Goal: Task Accomplishment & Management: Book appointment/travel/reservation

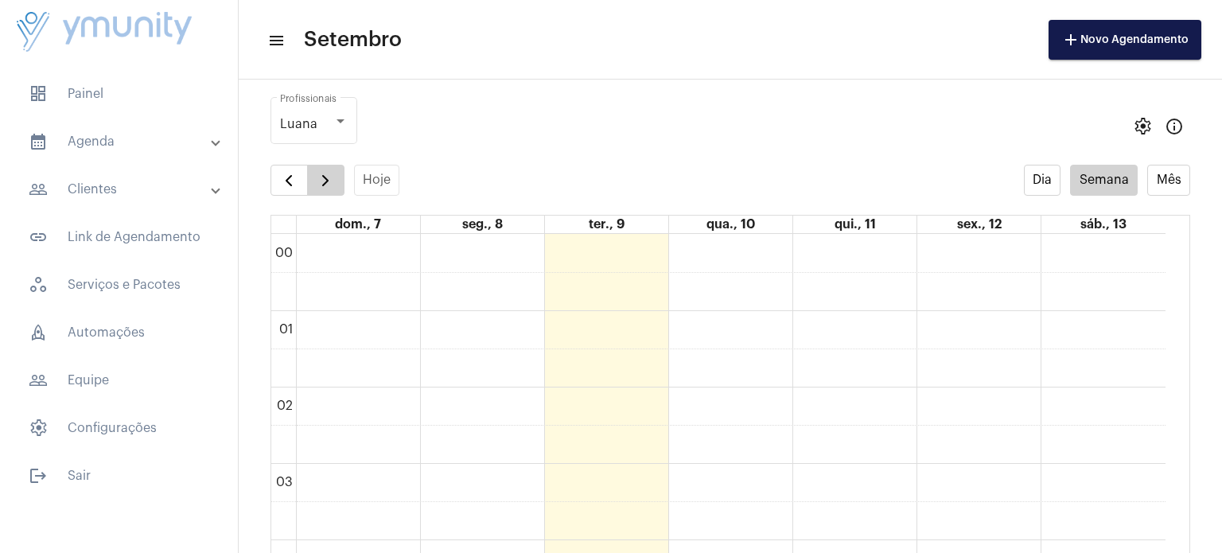
scroll to position [571, 0]
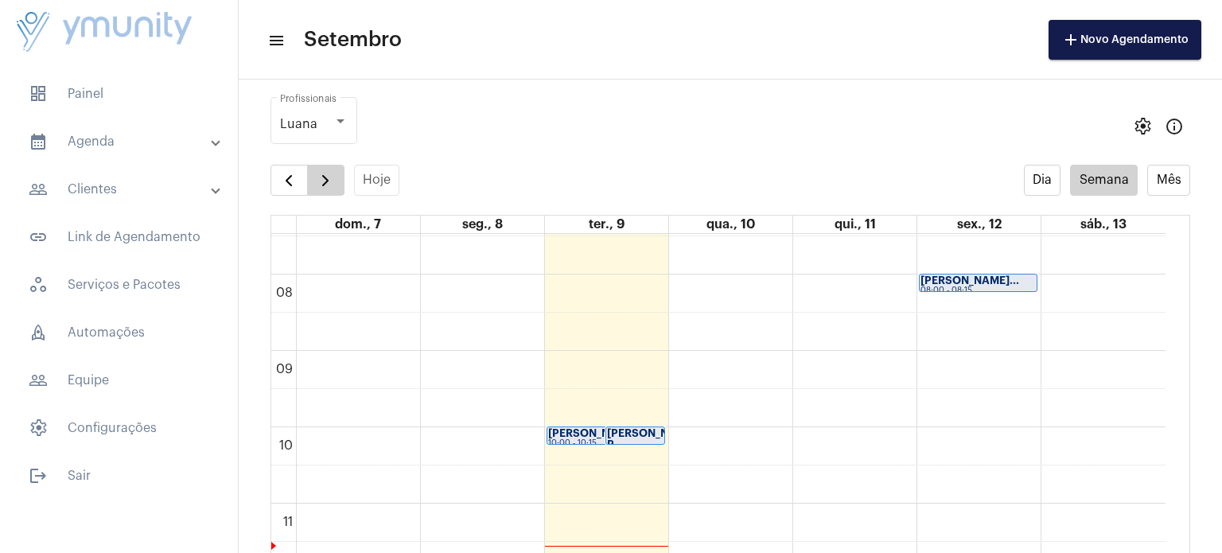
click at [341, 189] on button "button" at bounding box center [325, 181] width 37 height 32
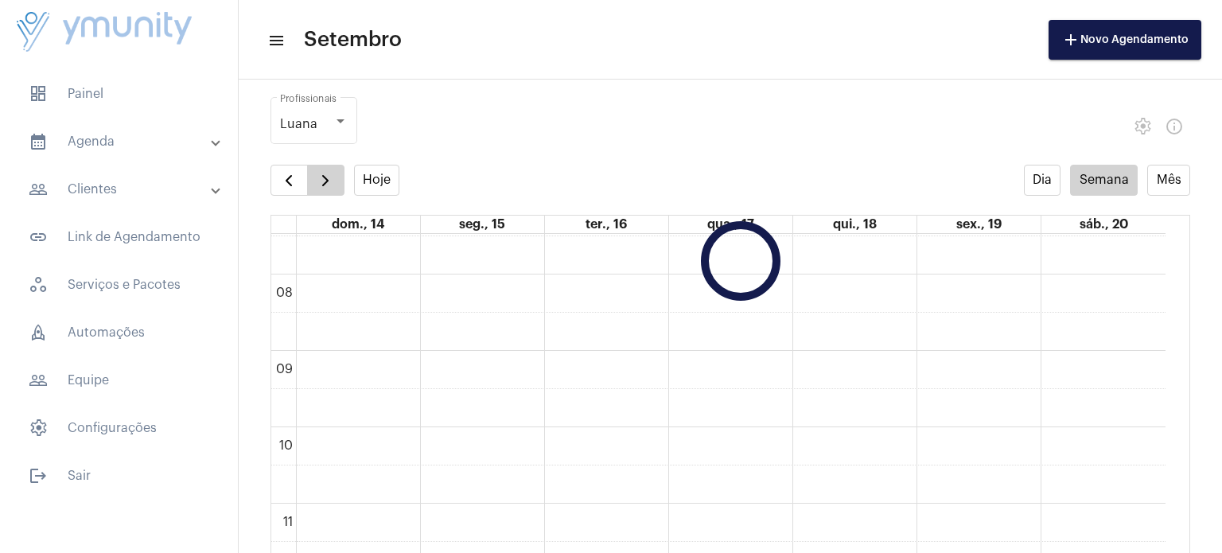
scroll to position [458, 0]
click at [341, 189] on button "button" at bounding box center [325, 181] width 37 height 32
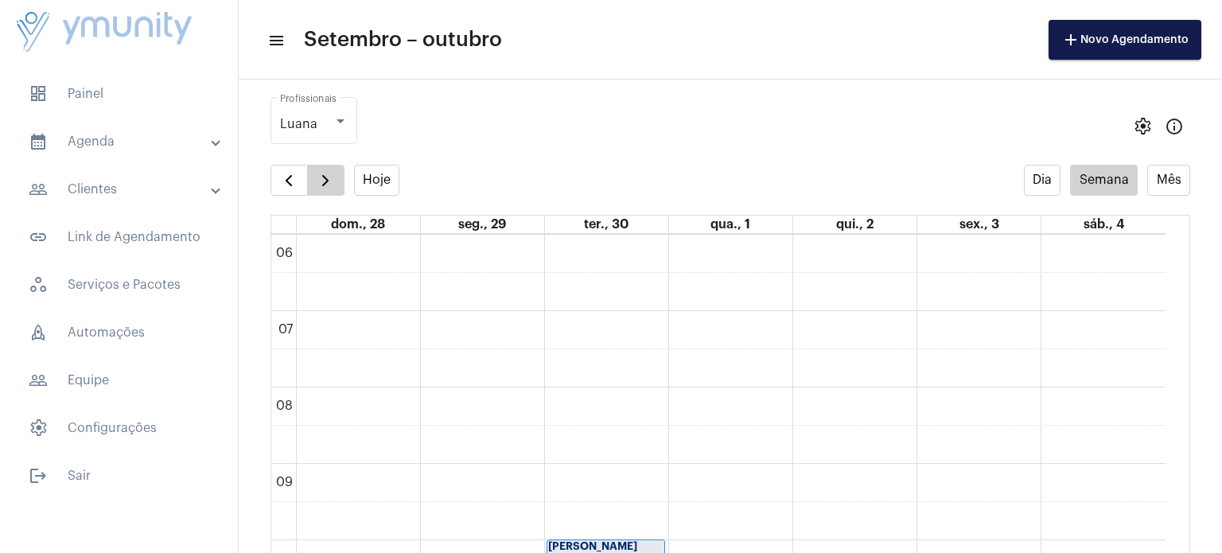
click at [341, 189] on button "button" at bounding box center [325, 181] width 37 height 32
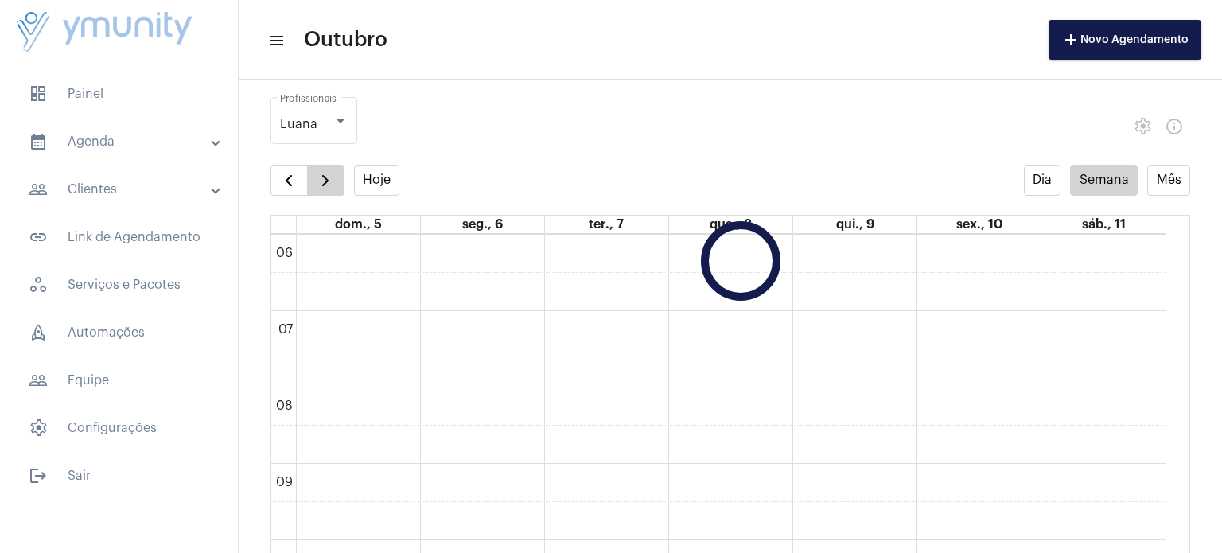
click at [341, 189] on button "button" at bounding box center [325, 181] width 37 height 32
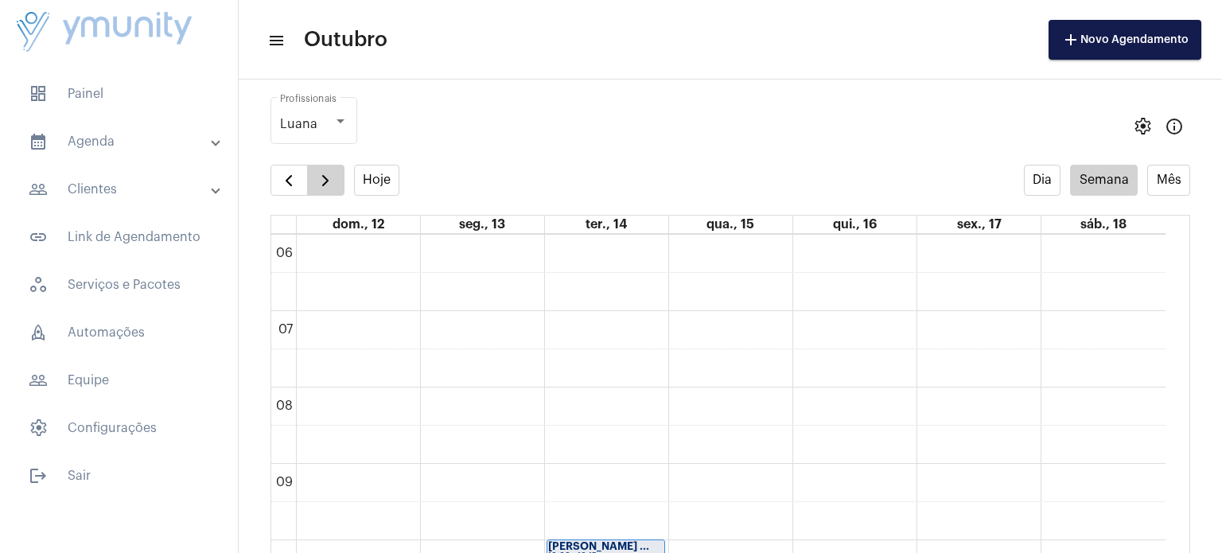
click at [341, 189] on button "button" at bounding box center [325, 181] width 37 height 32
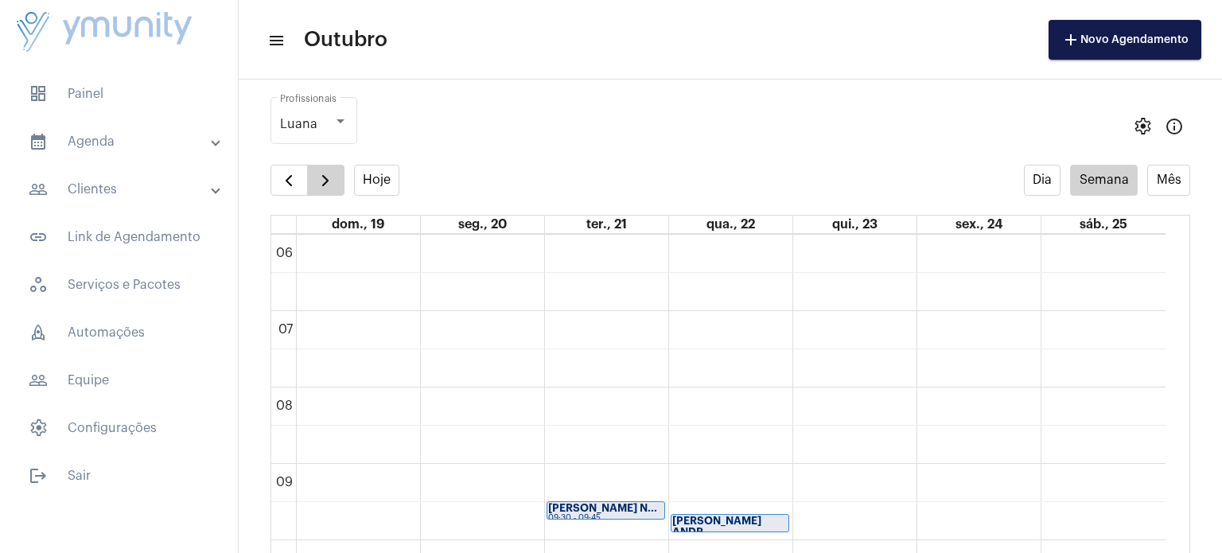
click at [341, 189] on button "button" at bounding box center [325, 181] width 37 height 32
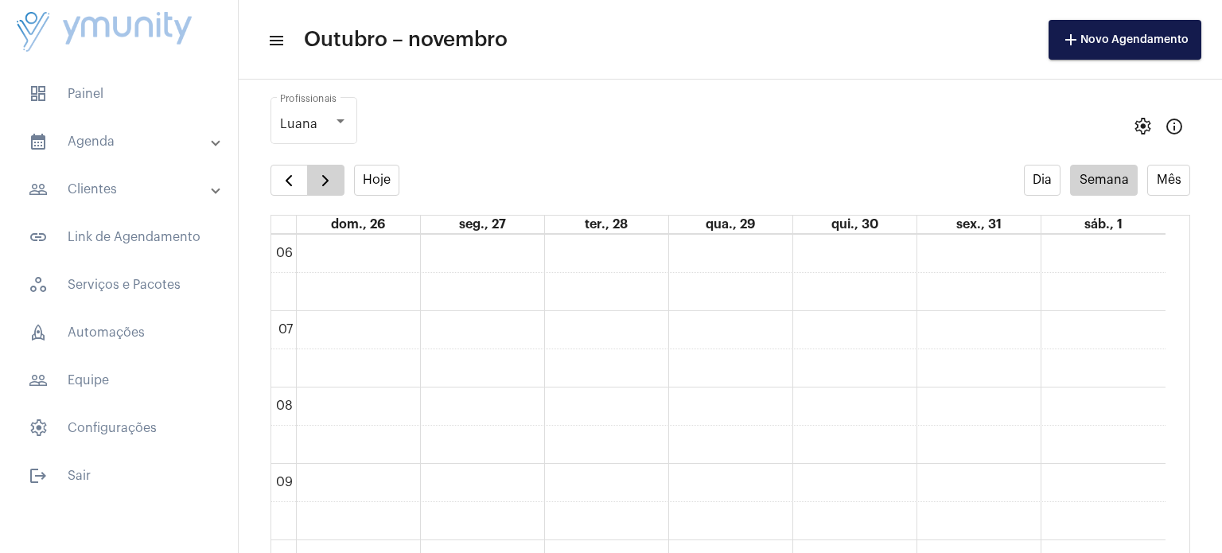
click at [341, 189] on button "button" at bounding box center [325, 181] width 37 height 32
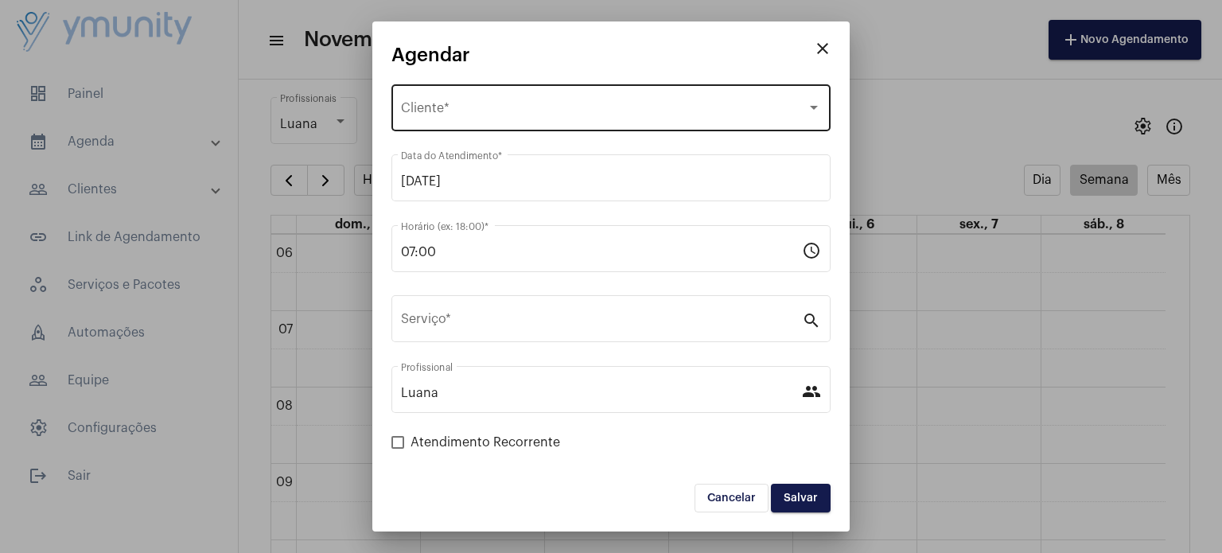
click at [482, 117] on span "Selecione o Cliente" at bounding box center [604, 111] width 406 height 14
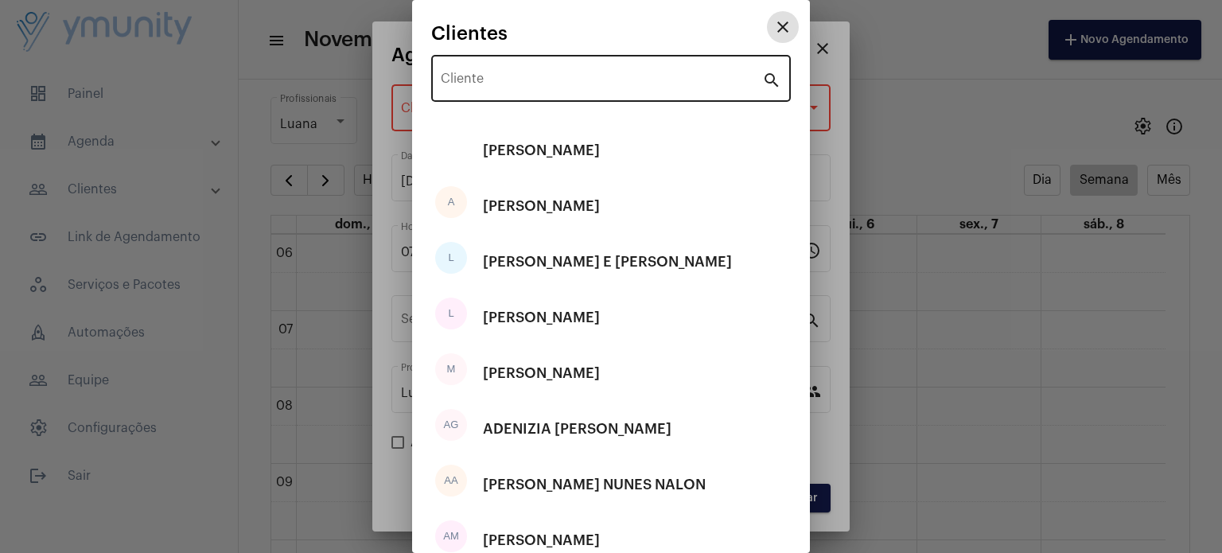
click at [484, 68] on div "Cliente" at bounding box center [601, 77] width 321 height 50
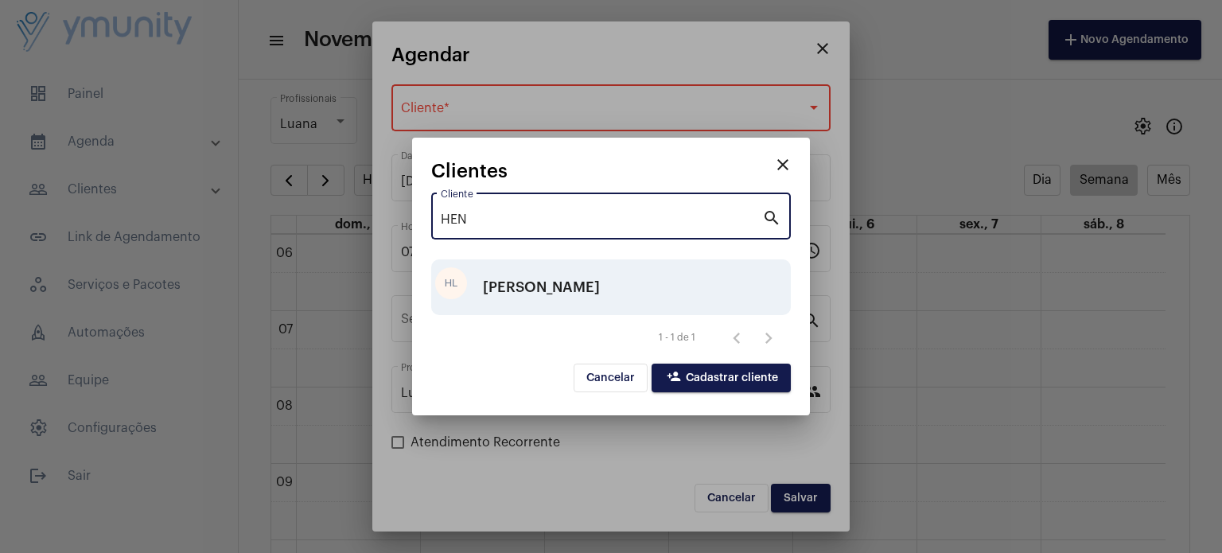
type input "HEN"
click at [544, 290] on div "[PERSON_NAME]" at bounding box center [541, 287] width 117 height 48
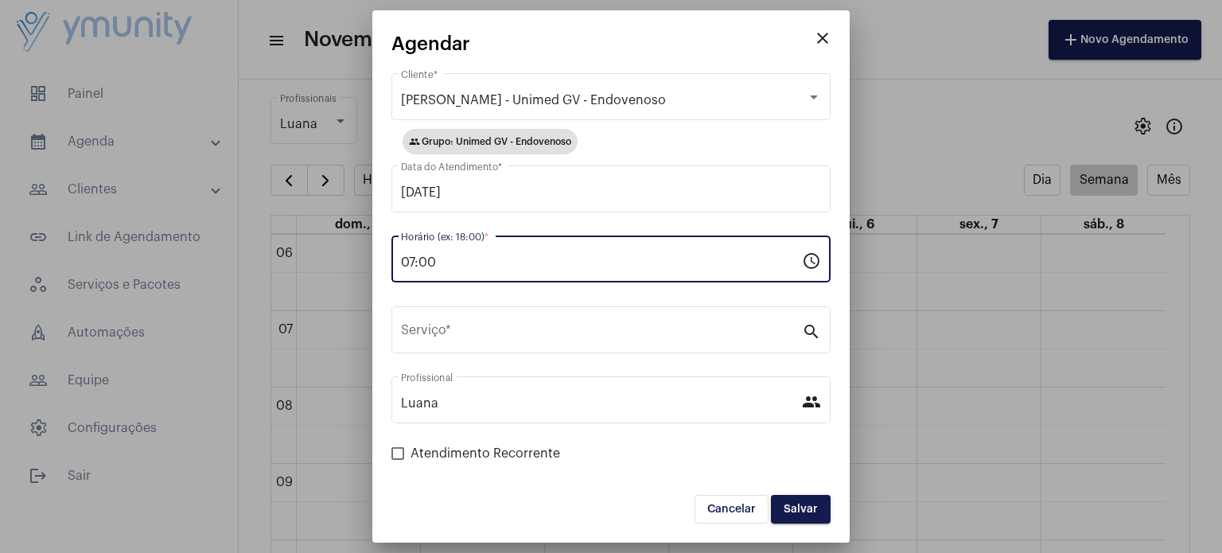
drag, startPoint x: 465, startPoint y: 255, endPoint x: 272, endPoint y: 264, distance: 192.8
click at [272, 264] on div "close Agendar [PERSON_NAME] - Unimed GV - Endovenoso Cliente * group Grupo: Uni…" at bounding box center [611, 276] width 1222 height 553
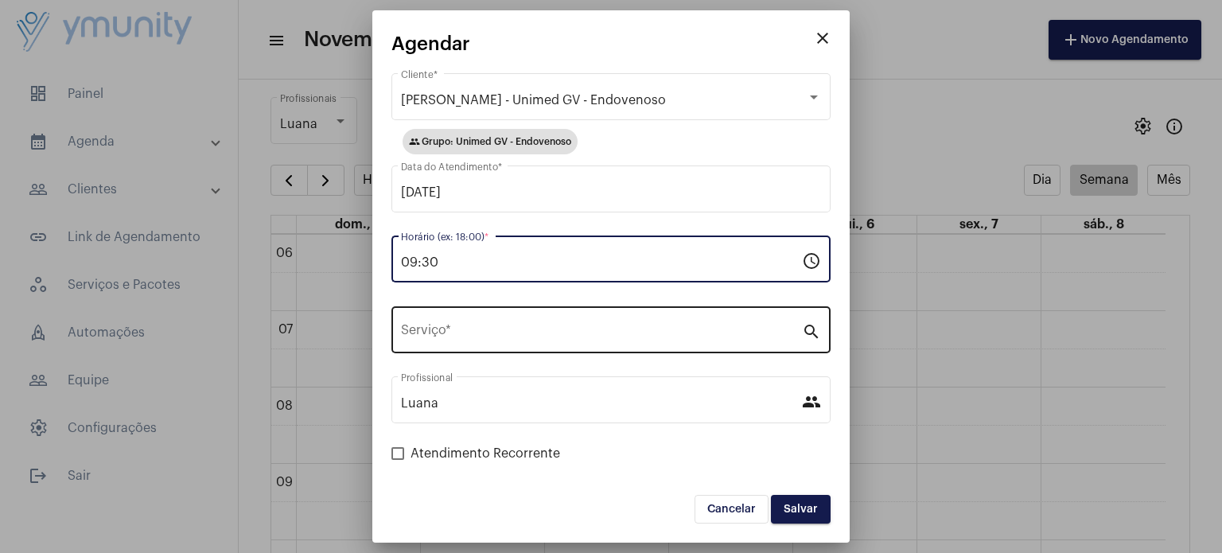
type input "09:30"
click at [496, 340] on input "Serviço *" at bounding box center [601, 333] width 401 height 14
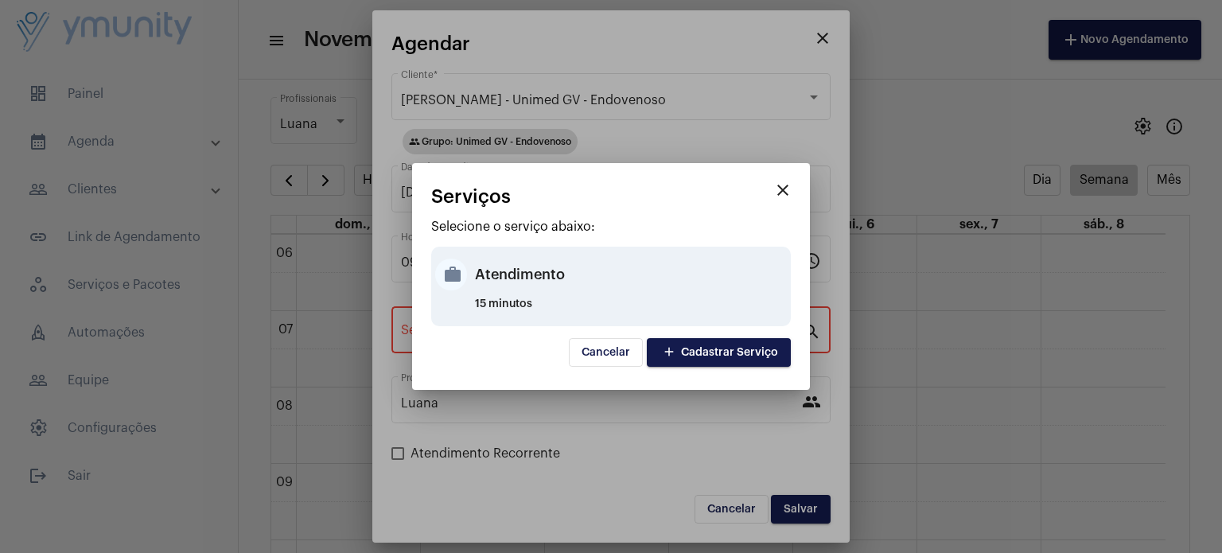
click at [588, 282] on div "Atendimento" at bounding box center [631, 275] width 312 height 48
type input "Atendimento"
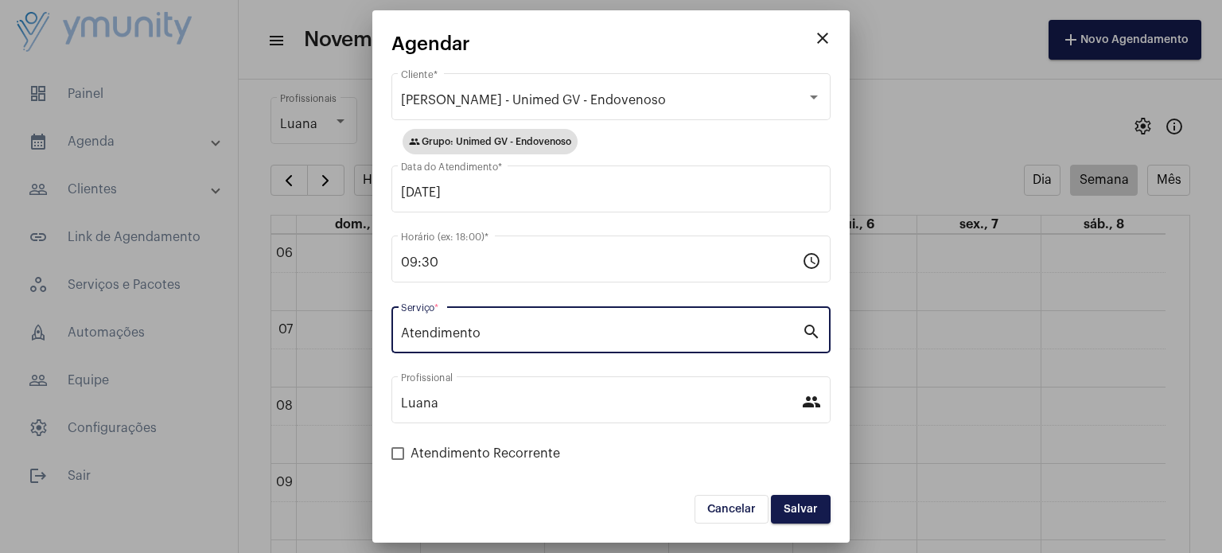
click at [795, 504] on span "Salvar" at bounding box center [801, 509] width 34 height 11
